Goal: Transaction & Acquisition: Purchase product/service

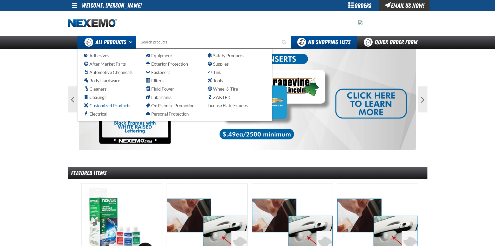
click at [95, 108] on link "Customized Products" at bounding box center [113, 105] width 58 height 6
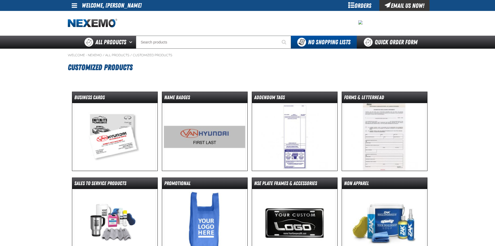
click at [124, 132] on img at bounding box center [115, 137] width 82 height 68
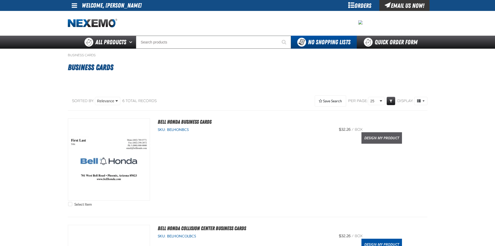
click at [363, 137] on link "Design My Product" at bounding box center [381, 137] width 41 height 11
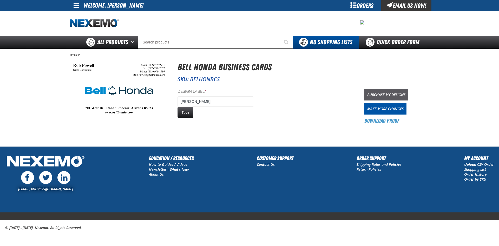
click at [397, 93] on link "Purchase My Designs" at bounding box center [386, 94] width 44 height 11
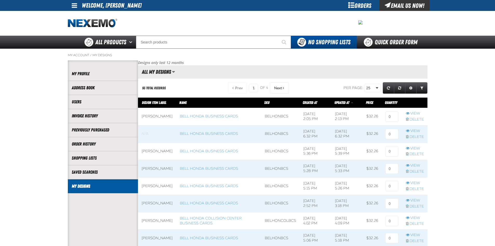
scroll to position [0, 0]
click at [387, 117] on input at bounding box center [391, 116] width 13 height 10
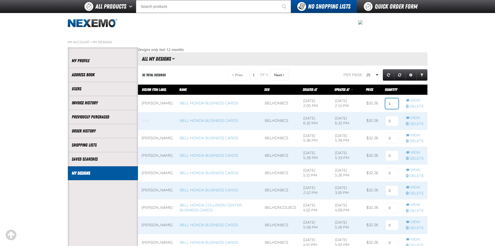
scroll to position [422, 0]
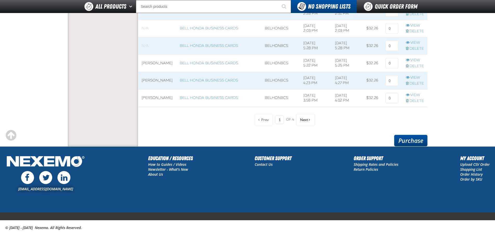
type input "1"
click at [411, 144] on link "Purchase" at bounding box center [410, 140] width 33 height 11
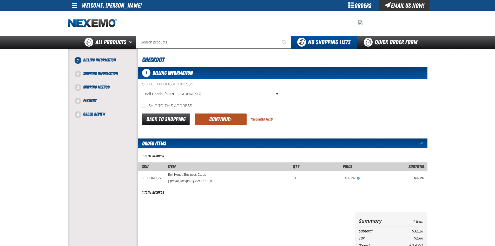
click at [244, 117] on button "Continue" at bounding box center [221, 118] width 52 height 11
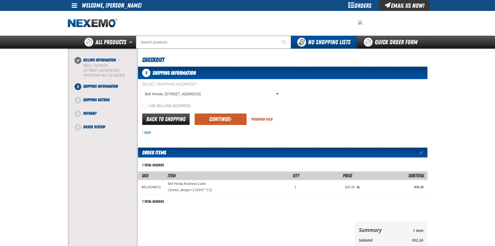
click at [241, 116] on button "Continue" at bounding box center [221, 118] width 52 height 11
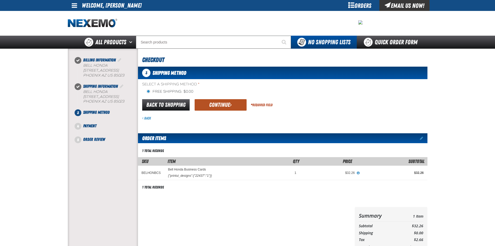
click at [230, 107] on span "submit" at bounding box center [231, 105] width 2 height 6
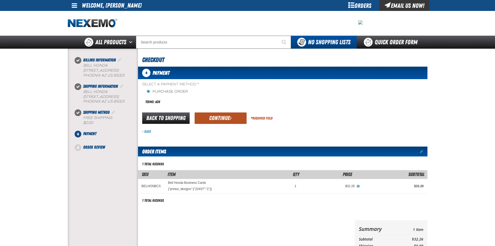
click at [226, 114] on button "Continue" at bounding box center [221, 117] width 52 height 11
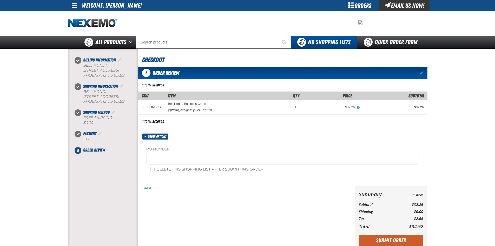
click at [205, 154] on fieldset "PO Number" at bounding box center [282, 157] width 273 height 20
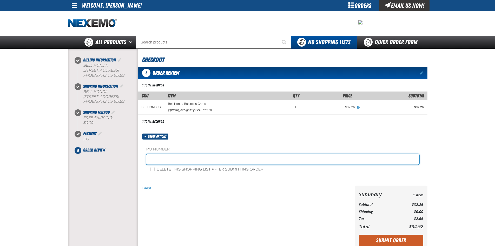
click at [202, 162] on input "text" at bounding box center [282, 159] width 273 height 10
type input "081925FS"
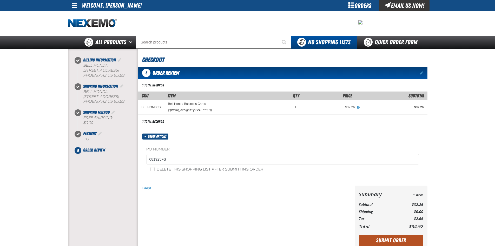
click at [398, 238] on button "Submit Order" at bounding box center [391, 239] width 64 height 11
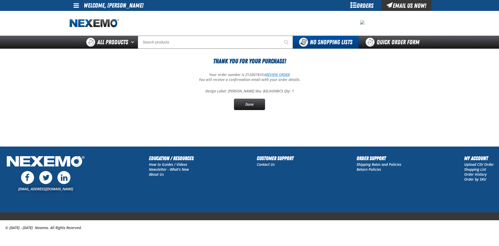
click at [285, 74] on link "REVIEW ORDER" at bounding box center [278, 74] width 24 height 5
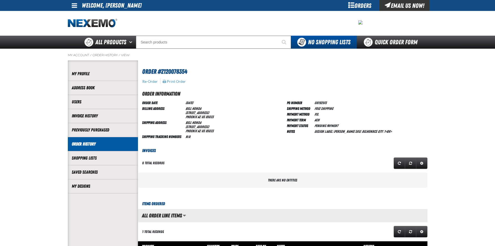
scroll to position [0, 0]
click at [179, 82] on button "Print Order" at bounding box center [174, 81] width 24 height 5
